Goal: Find specific page/section: Find specific page/section

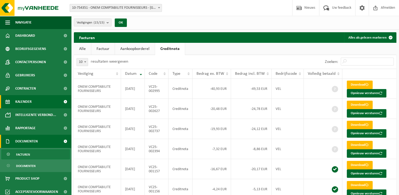
click at [40, 103] on link "Kalender" at bounding box center [35, 101] width 71 height 13
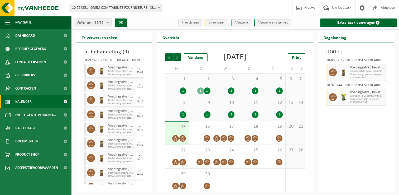
click at [96, 17] on div "Vestigingen (15/15) Alles selecteren Alles deselecteren Actieve selecteren ONEM…" at bounding box center [112, 22] width 82 height 11
click at [94, 23] on span "Vestigingen (15/15)" at bounding box center [91, 23] width 28 height 8
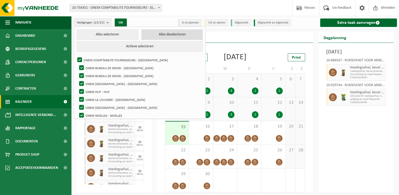
click at [154, 34] on button "Alles deselecteren" at bounding box center [171, 34] width 61 height 11
checkbox input "false"
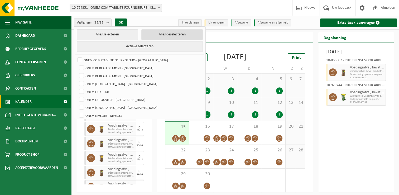
checkbox input "false"
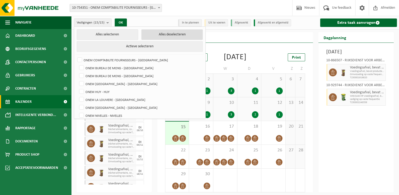
checkbox input "false"
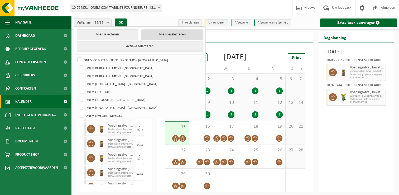
checkbox input "false"
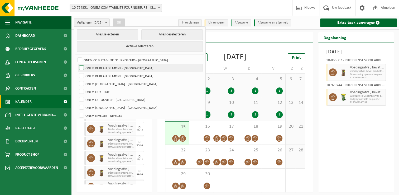
click at [128, 65] on label "ONEM BUREAU DE MONS - [GEOGRAPHIC_DATA]" at bounding box center [140, 68] width 124 height 8
click at [77, 64] on input "ONEM BUREAU DE MONS - [GEOGRAPHIC_DATA]" at bounding box center [77, 64] width 0 height 0
checkbox input "true"
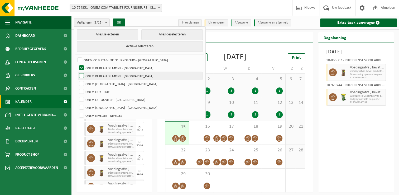
click at [122, 73] on label "ONEM BUREAU DE MONS - [GEOGRAPHIC_DATA]" at bounding box center [140, 76] width 124 height 8
click at [77, 72] on input "ONEM BUREAU DE MONS - [GEOGRAPHIC_DATA]" at bounding box center [77, 71] width 0 height 0
checkbox input "true"
click at [117, 20] on button "OK" at bounding box center [119, 22] width 12 height 8
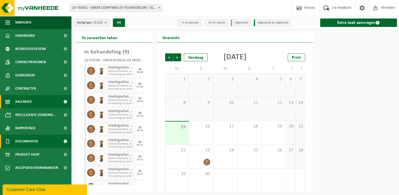
click at [41, 143] on link "Documenten" at bounding box center [35, 141] width 71 height 13
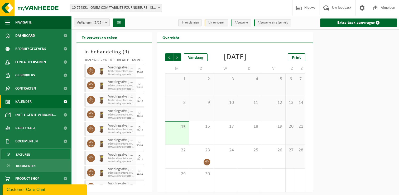
click at [32, 155] on link "Facturen" at bounding box center [35, 154] width 69 height 10
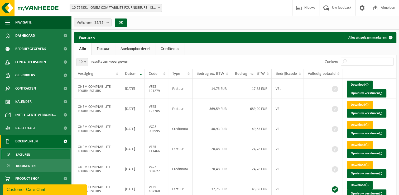
click at [172, 44] on link "Creditnota" at bounding box center [169, 49] width 29 height 12
click at [81, 47] on link "Alle" at bounding box center [82, 49] width 17 height 12
